Goal: Task Accomplishment & Management: Complete application form

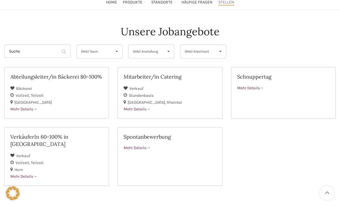
scroll to position [44, 0]
click at [29, 173] on span "Mehr Details" at bounding box center [23, 175] width 27 height 5
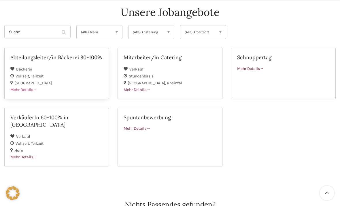
click at [26, 88] on span "Mehr Details" at bounding box center [23, 89] width 27 height 5
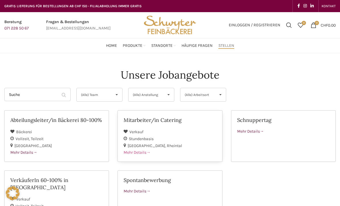
click at [145, 151] on span "Mehr Details" at bounding box center [137, 152] width 27 height 5
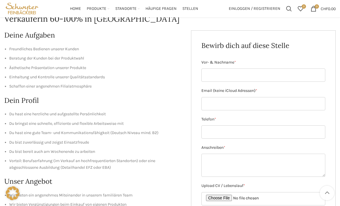
scroll to position [65, 0]
click at [288, 75] on input "Vor- & Nachname *" at bounding box center [263, 75] width 124 height 13
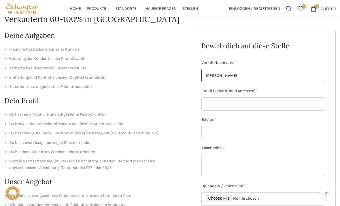
type input "[PERSON_NAME]"
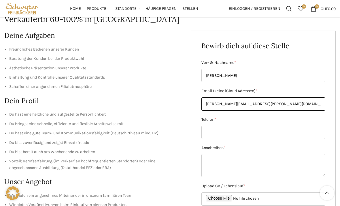
click at [280, 97] on input "[PERSON_NAME][EMAIL_ADDRESS][PERSON_NAME][DOMAIN_NAME]" at bounding box center [263, 103] width 124 height 13
click at [293, 103] on input "[PERSON_NAME][EMAIL_ADDRESS][PERSON_NAME][DOMAIN_NAME]" at bounding box center [263, 103] width 124 height 13
type input "[PERSON_NAME][EMAIL_ADDRESS][PERSON_NAME][DOMAIN_NAME]"
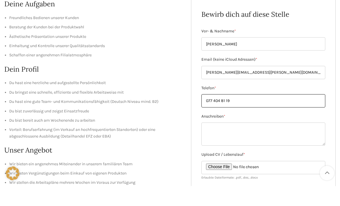
scroll to position [109, 0]
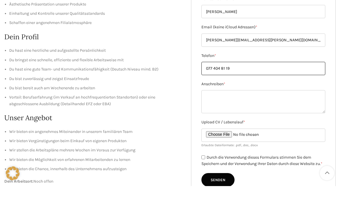
type input "077 404 81 19"
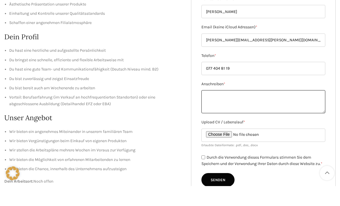
click at [279, 110] on textarea "Anschreiben *" at bounding box center [263, 121] width 124 height 23
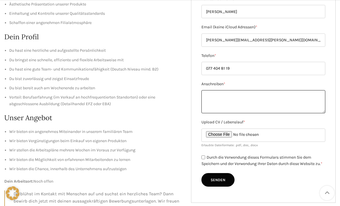
paste textarea "Sehr geehrte Damen und Herren Ich habe im Sommer 2025 meine Matura an der Kanto…"
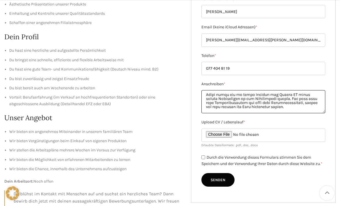
scroll to position [121, 0]
click at [293, 95] on textarea "Anschreiben *" at bounding box center [263, 101] width 124 height 23
click at [266, 98] on textarea "Anschreiben *" at bounding box center [263, 101] width 124 height 23
click at [206, 95] on textarea "Anschreiben *" at bounding box center [263, 101] width 124 height 23
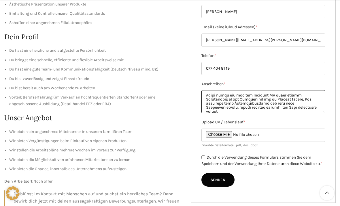
type textarea "Sehr geehrte Damen und Herren Ich habe im Sommer 2025 meine Matura an der Kanto…"
click at [233, 136] on input "Upload CV / Lebenslauf *" at bounding box center [263, 134] width 124 height 13
type input "C:\fakepath\Lebenslauf Lena Maria Kling.pdf"
click at [204, 155] on input "Durch die Verwendung dieses Formulars stimmen Sie dem Speichern und der Verwend…" at bounding box center [203, 157] width 4 height 4
checkbox input "true"
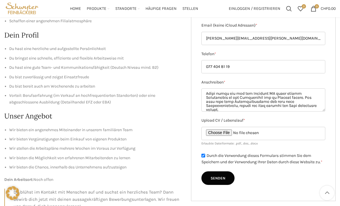
scroll to position [131, 0]
click at [226, 185] on input "Senden" at bounding box center [217, 178] width 33 height 14
type input "Senden"
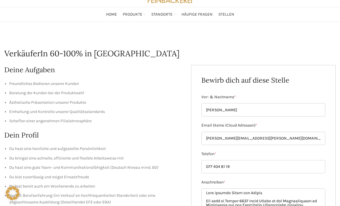
scroll to position [0, 0]
